Goal: Navigation & Orientation: Understand site structure

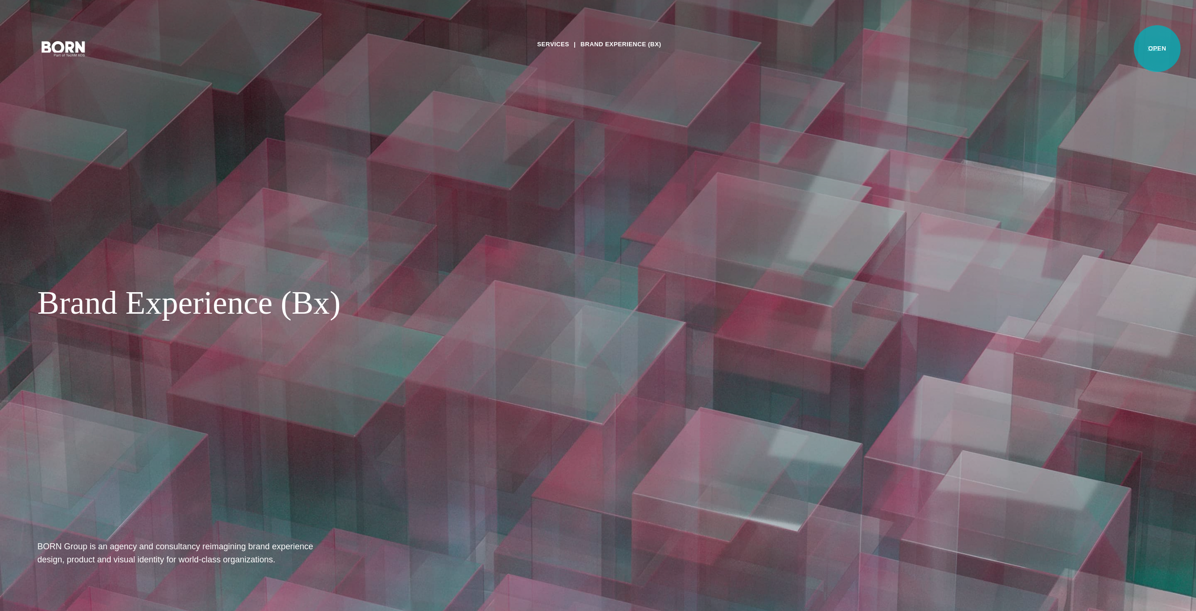
click at [1158, 49] on button "Primary Menu" at bounding box center [1153, 48] width 22 height 20
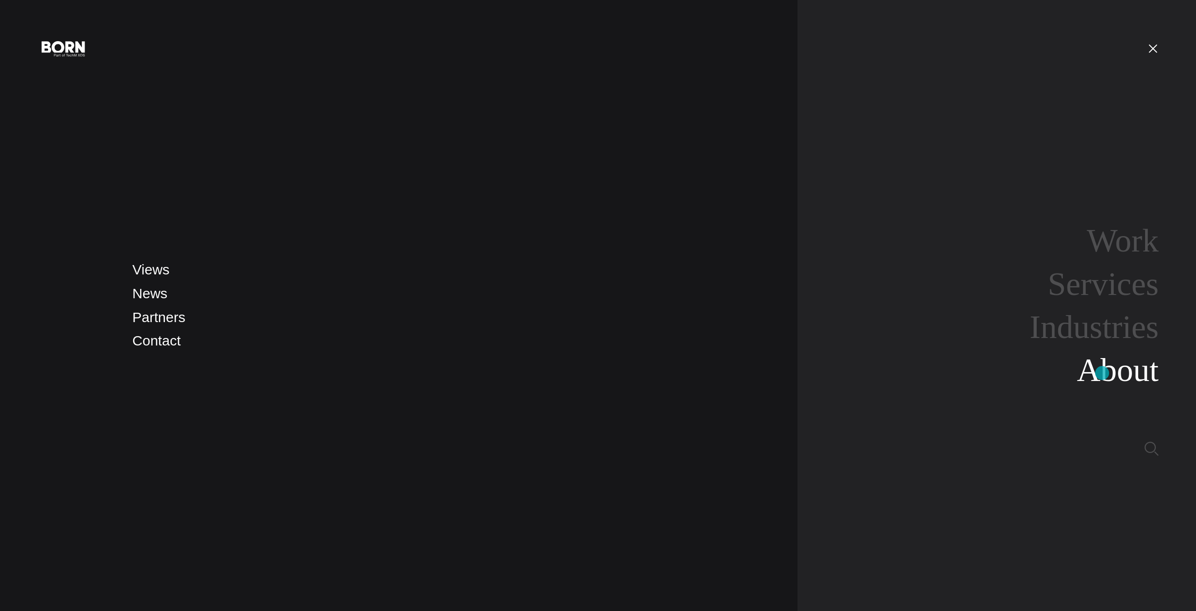
click at [1102, 373] on link "About" at bounding box center [1118, 370] width 82 height 36
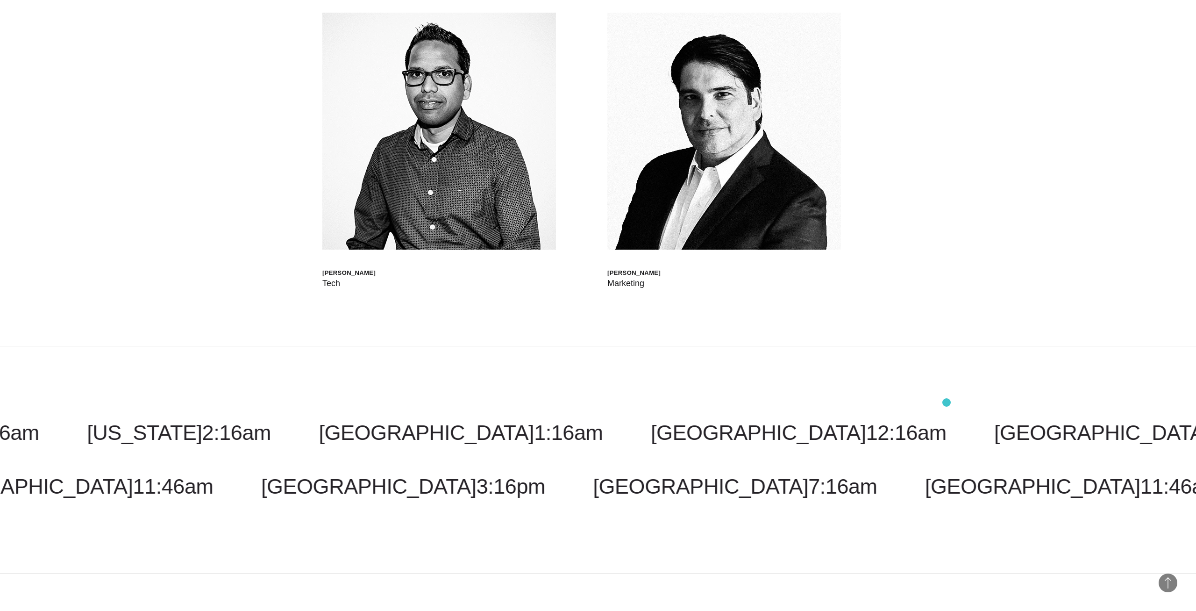
scroll to position [4229, 0]
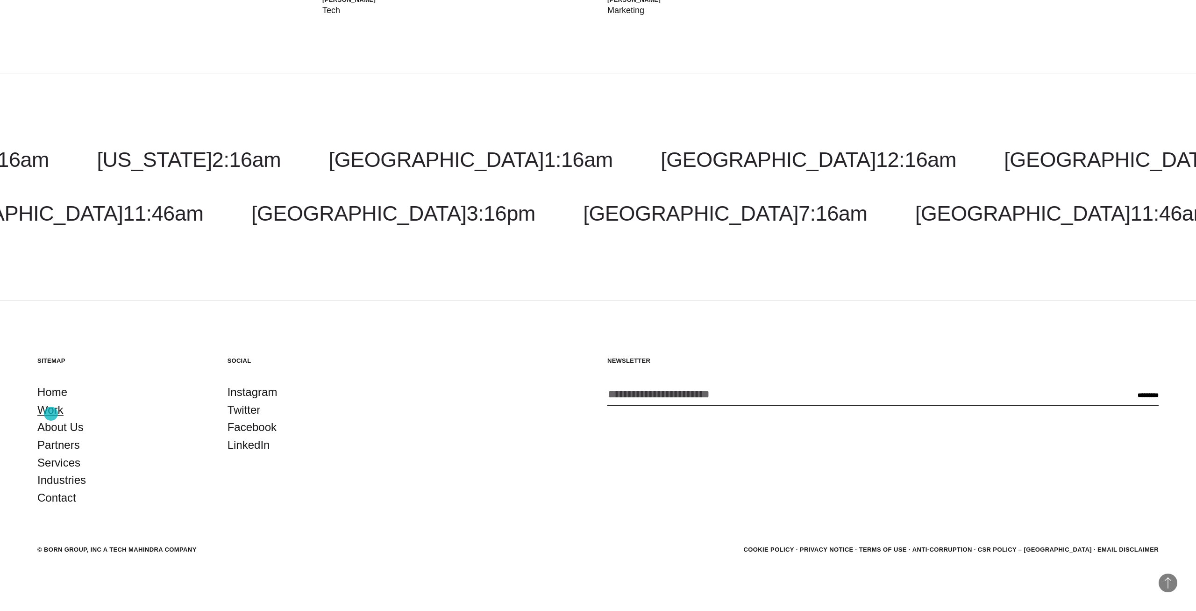
click at [51, 414] on link "Work" at bounding box center [50, 410] width 26 height 18
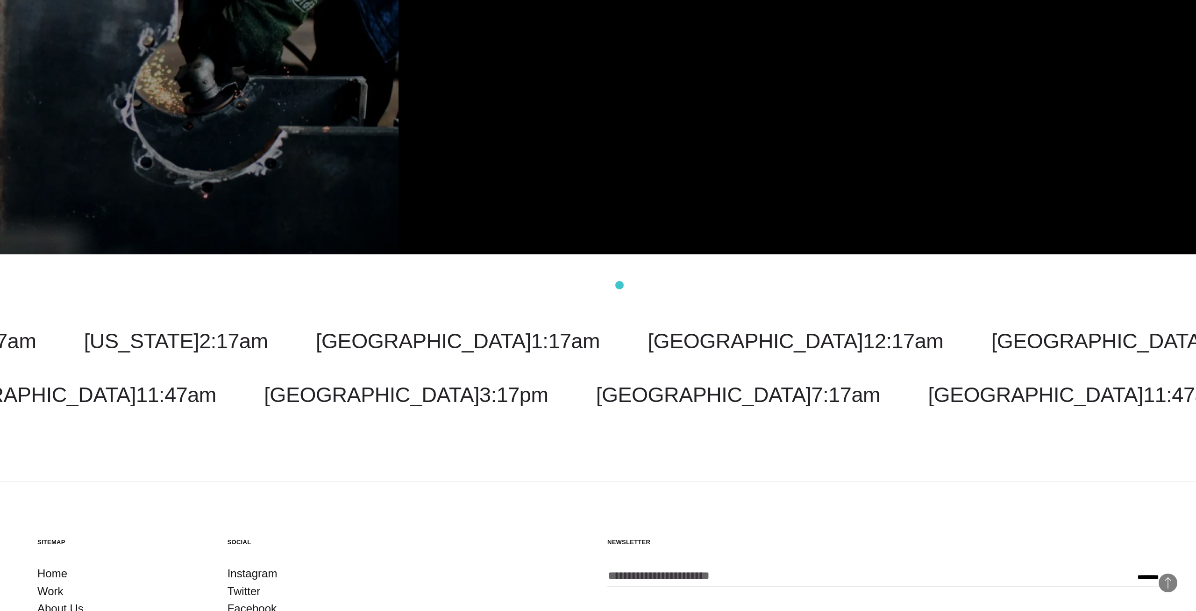
scroll to position [4158, 0]
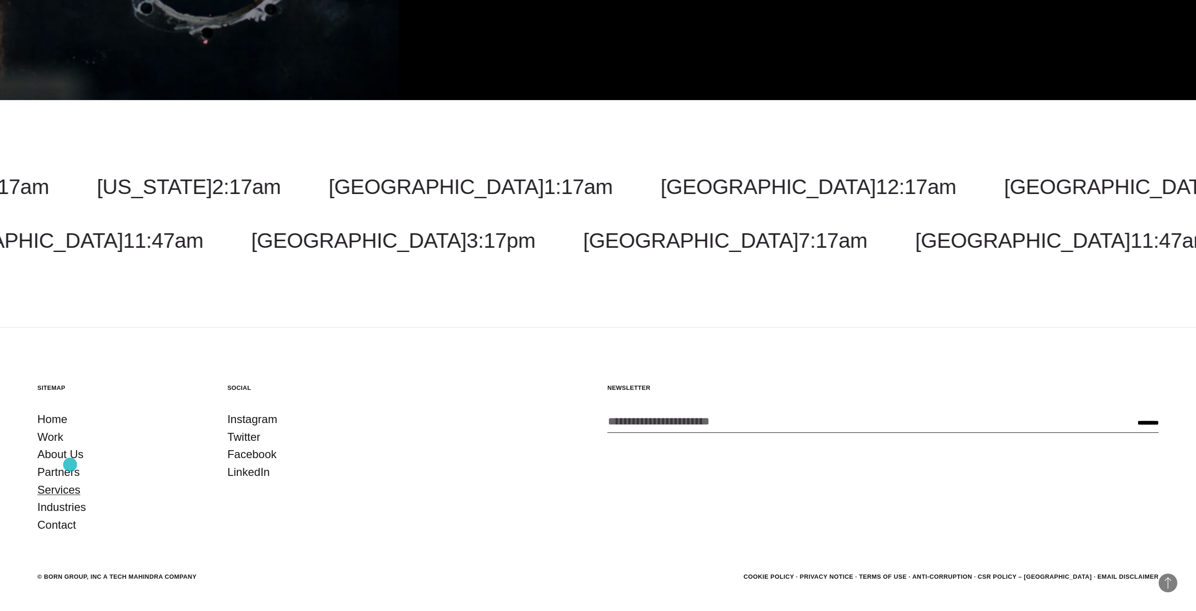
click at [70, 481] on link "Services" at bounding box center [58, 490] width 43 height 18
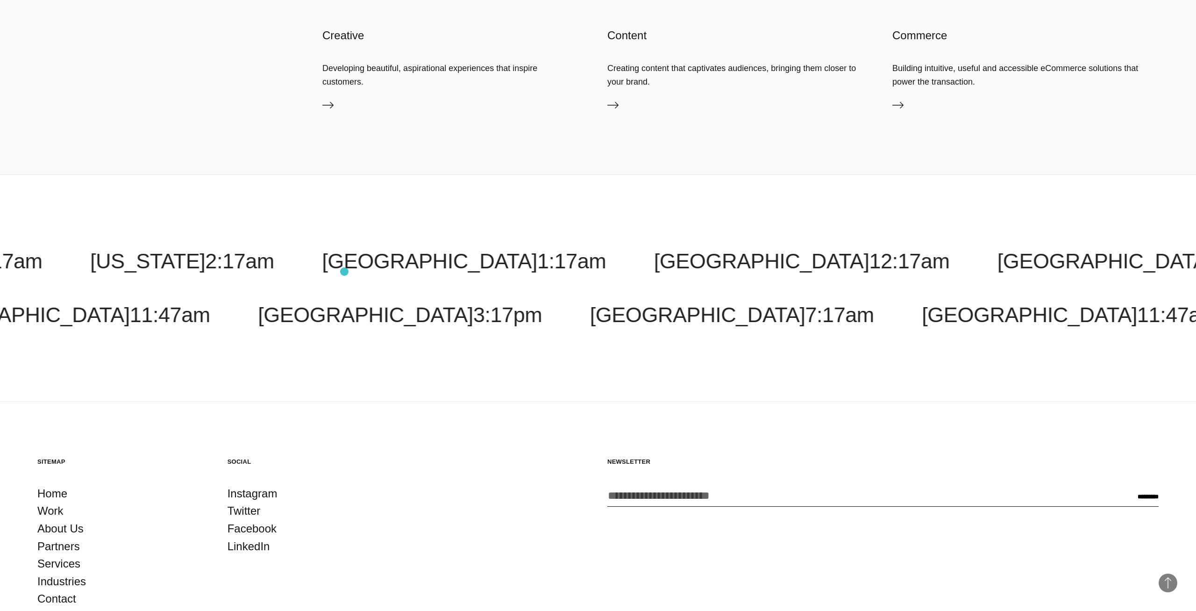
scroll to position [1961, 0]
